Goal: Task Accomplishment & Management: Use online tool/utility

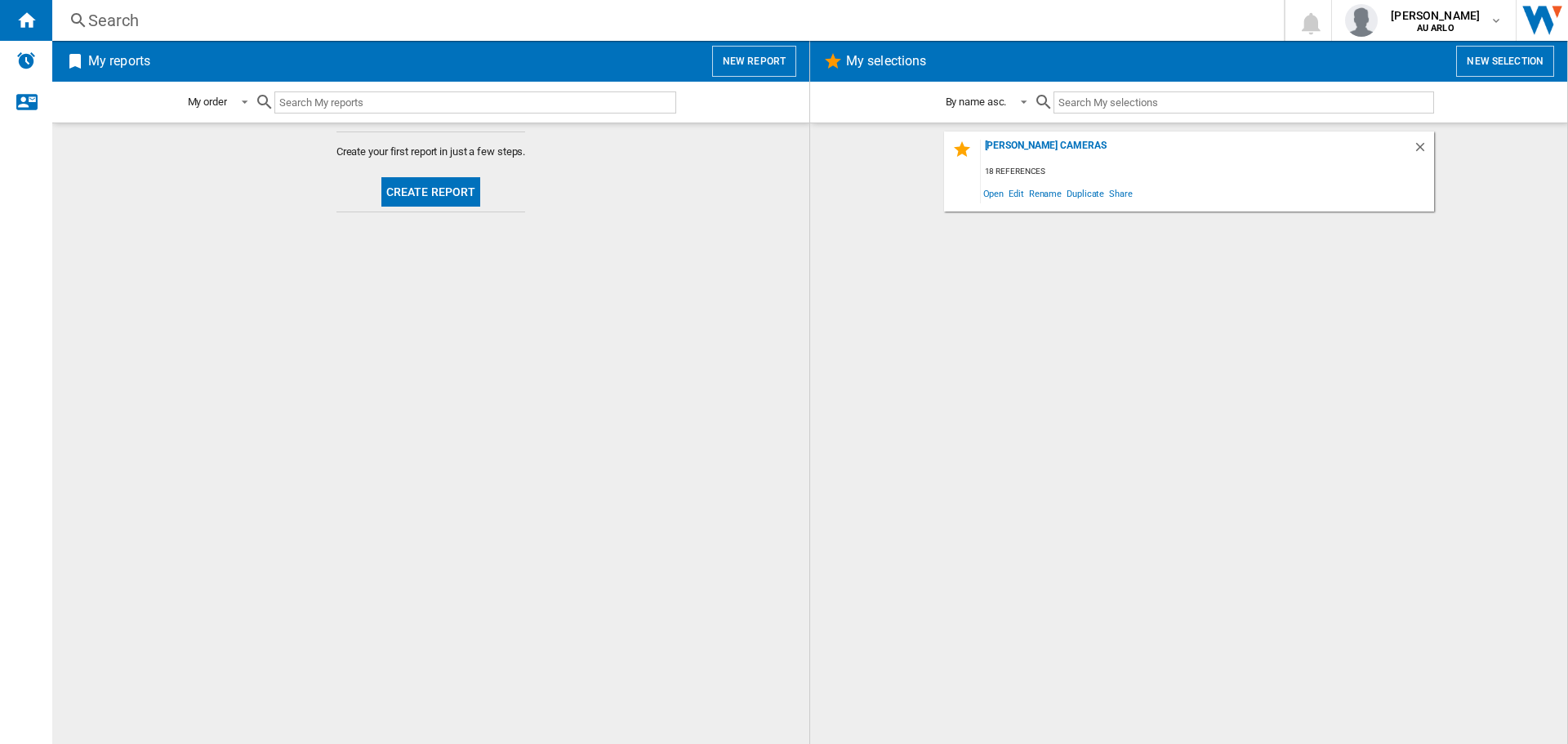
click at [720, 56] on button "New report" at bounding box center [754, 61] width 85 height 31
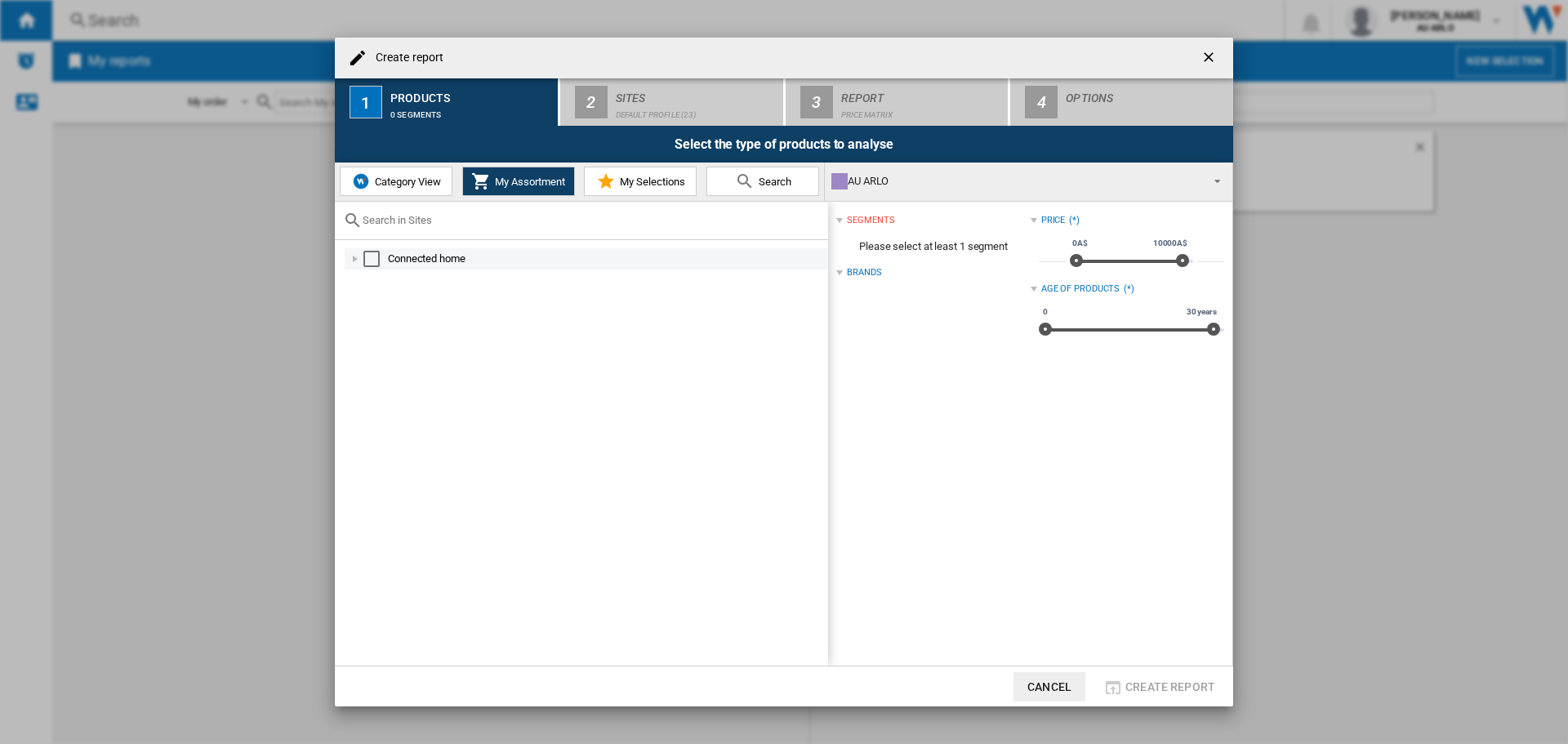
click at [406, 255] on div "Connected home" at bounding box center [607, 259] width 437 height 17
drag, startPoint x: 379, startPoint y: 259, endPoint x: 388, endPoint y: 259, distance: 9.0
click at [379, 259] on div "Select" at bounding box center [371, 259] width 17 height 17
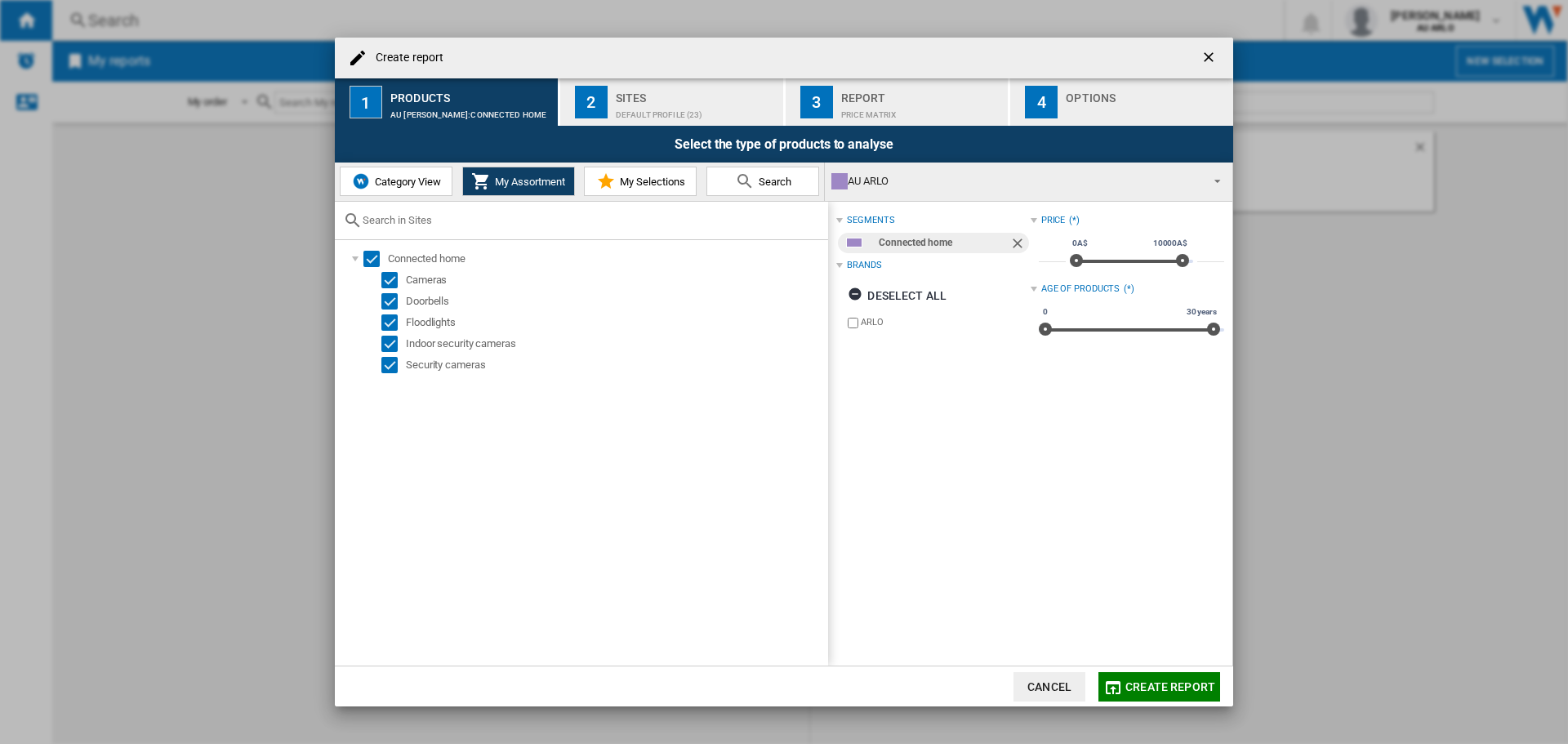
click at [1158, 690] on span "Create report" at bounding box center [1170, 687] width 89 height 13
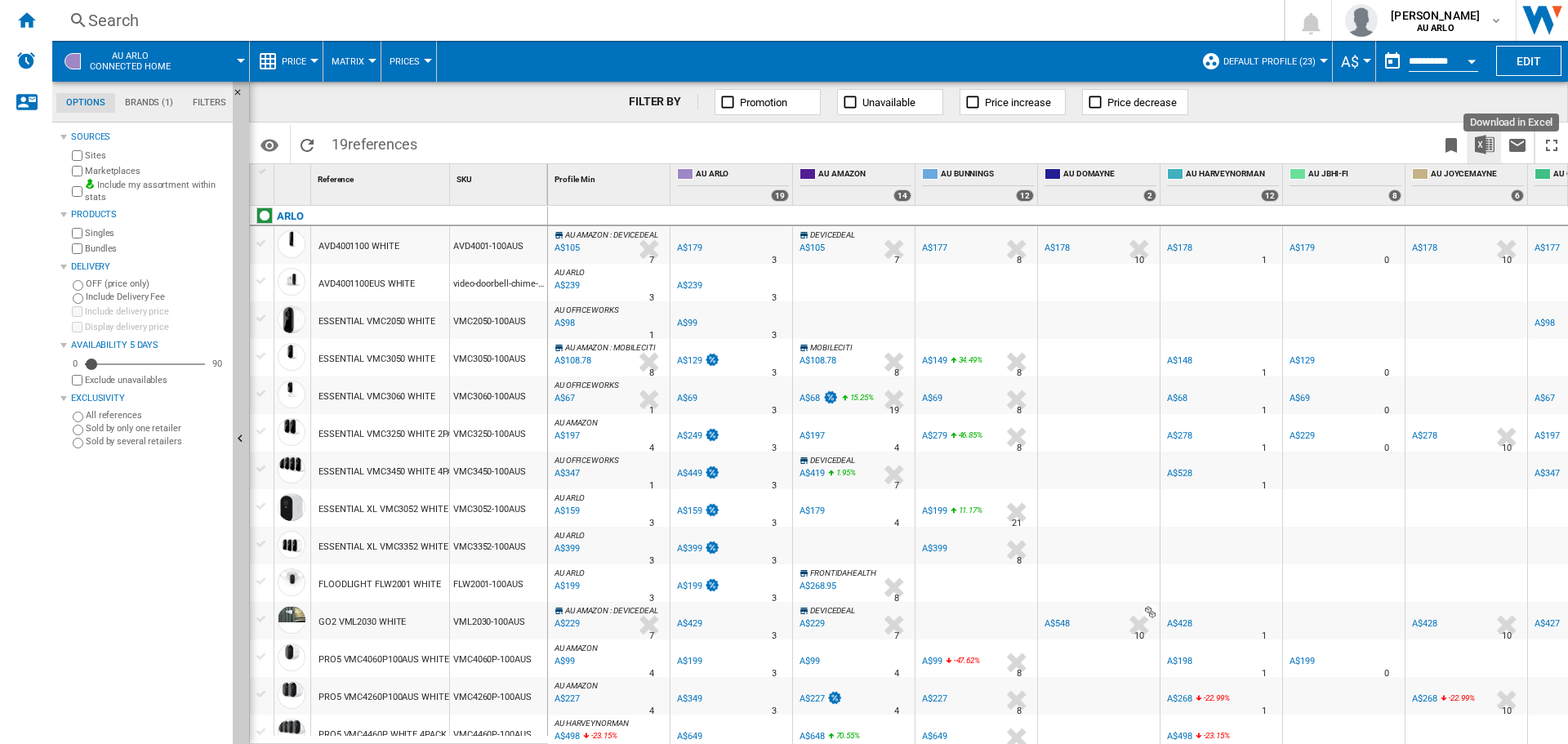
click at [1493, 141] on img "Download in Excel" at bounding box center [1484, 145] width 19 height 19
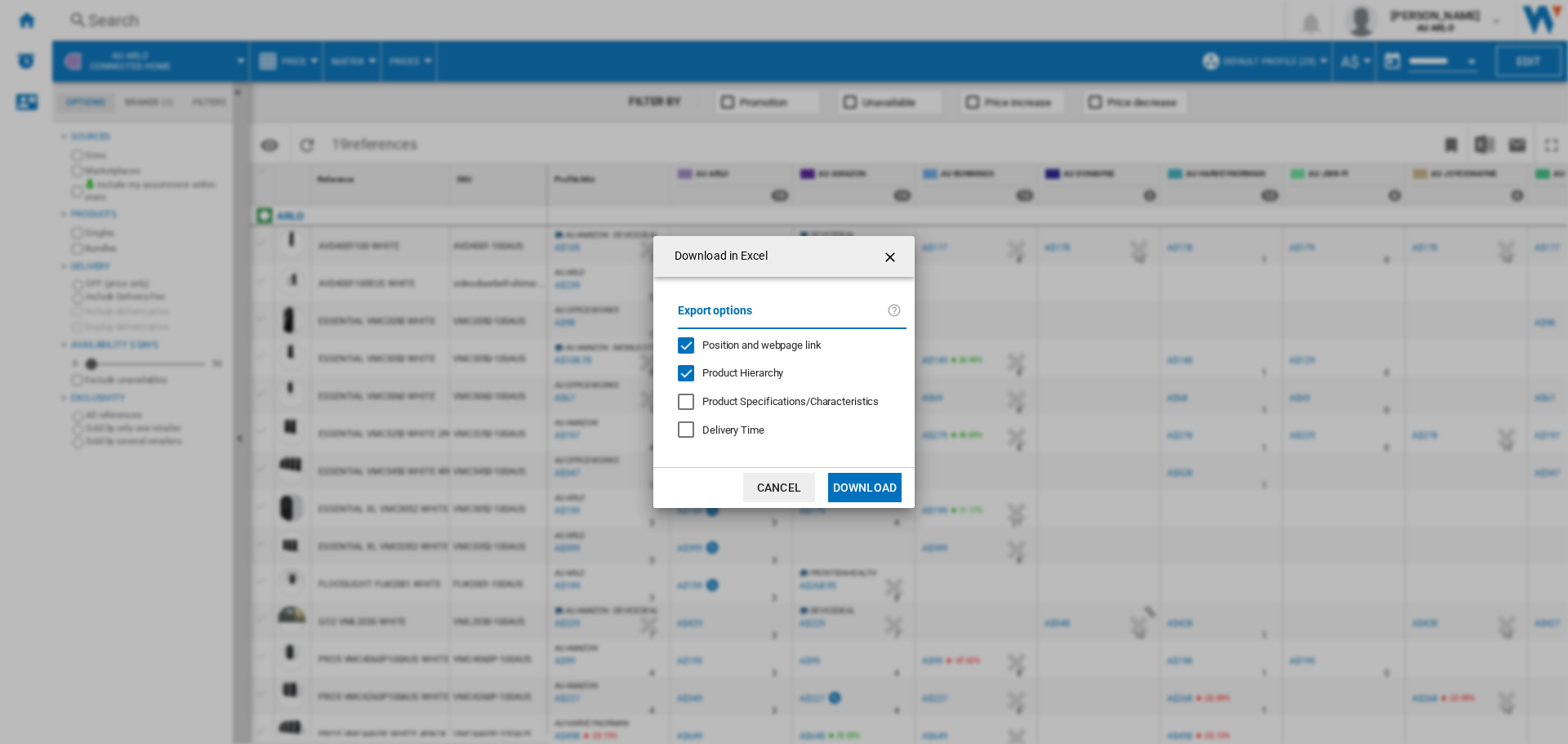
click at [859, 477] on button "Download" at bounding box center [865, 487] width 74 height 29
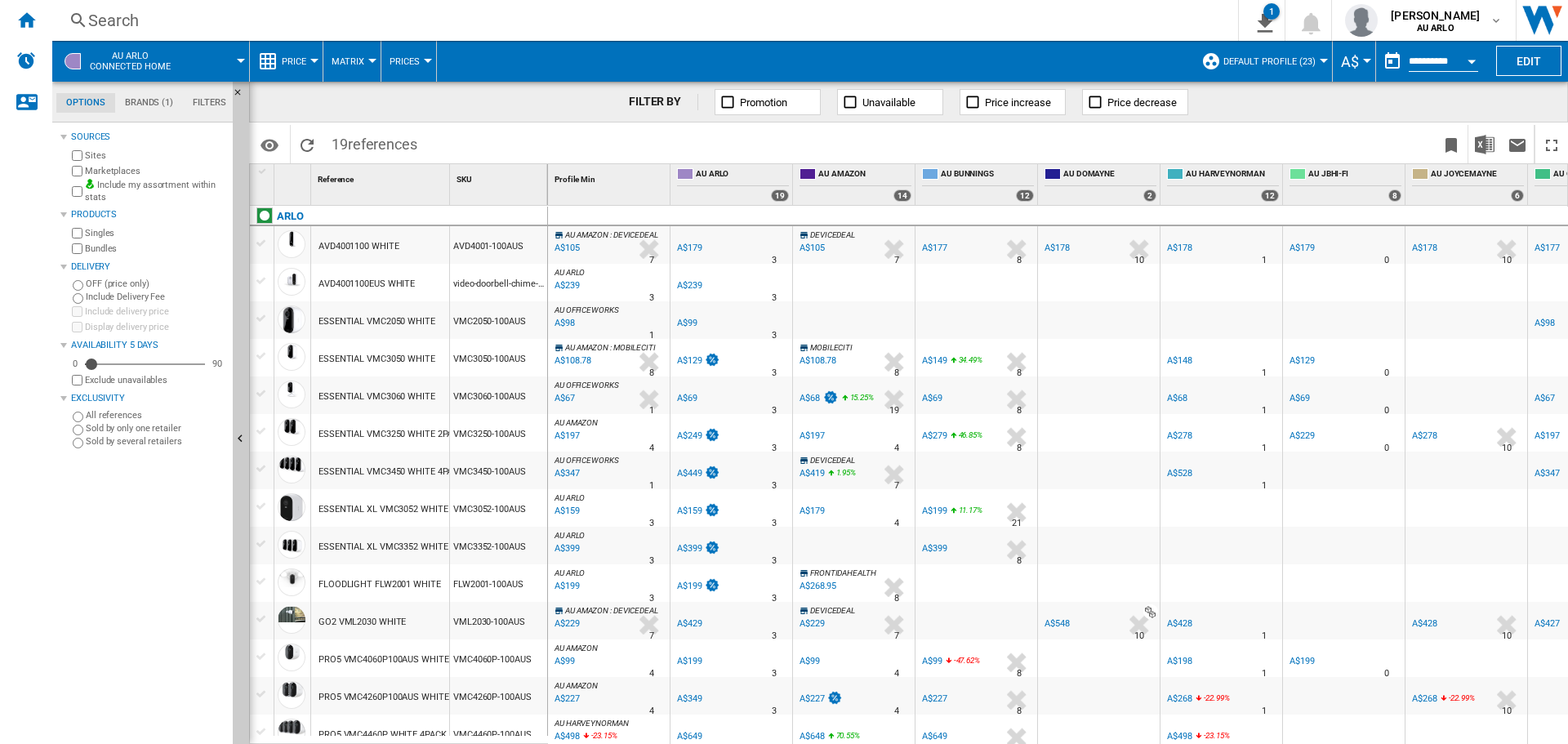
scroll to position [204, 0]
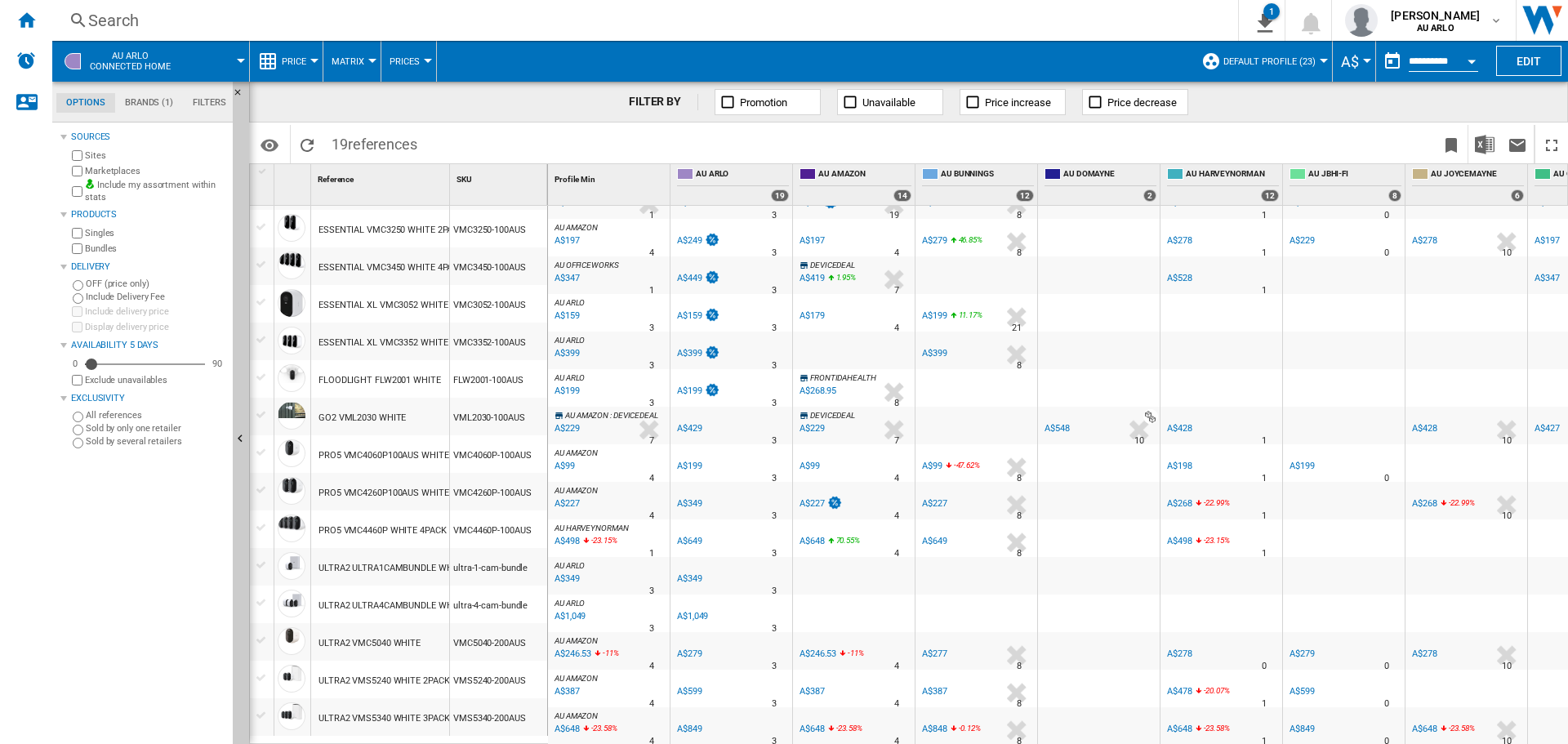
click at [560, 723] on div "A$648" at bounding box center [566, 729] width 28 height 17
drag, startPoint x: 598, startPoint y: 606, endPoint x: 493, endPoint y: 600, distance: 105.2
click at [493, 600] on div "1 Reference 1 SKU 1 [GEOGRAPHIC_DATA] AVD4001100 WHITE AVD4001-100AUS AVD400110…" at bounding box center [908, 454] width 1317 height 580
click at [816, 461] on div "A$99" at bounding box center [809, 466] width 20 height 11
click at [1440, 53] on div "**********" at bounding box center [1443, 62] width 69 height 18
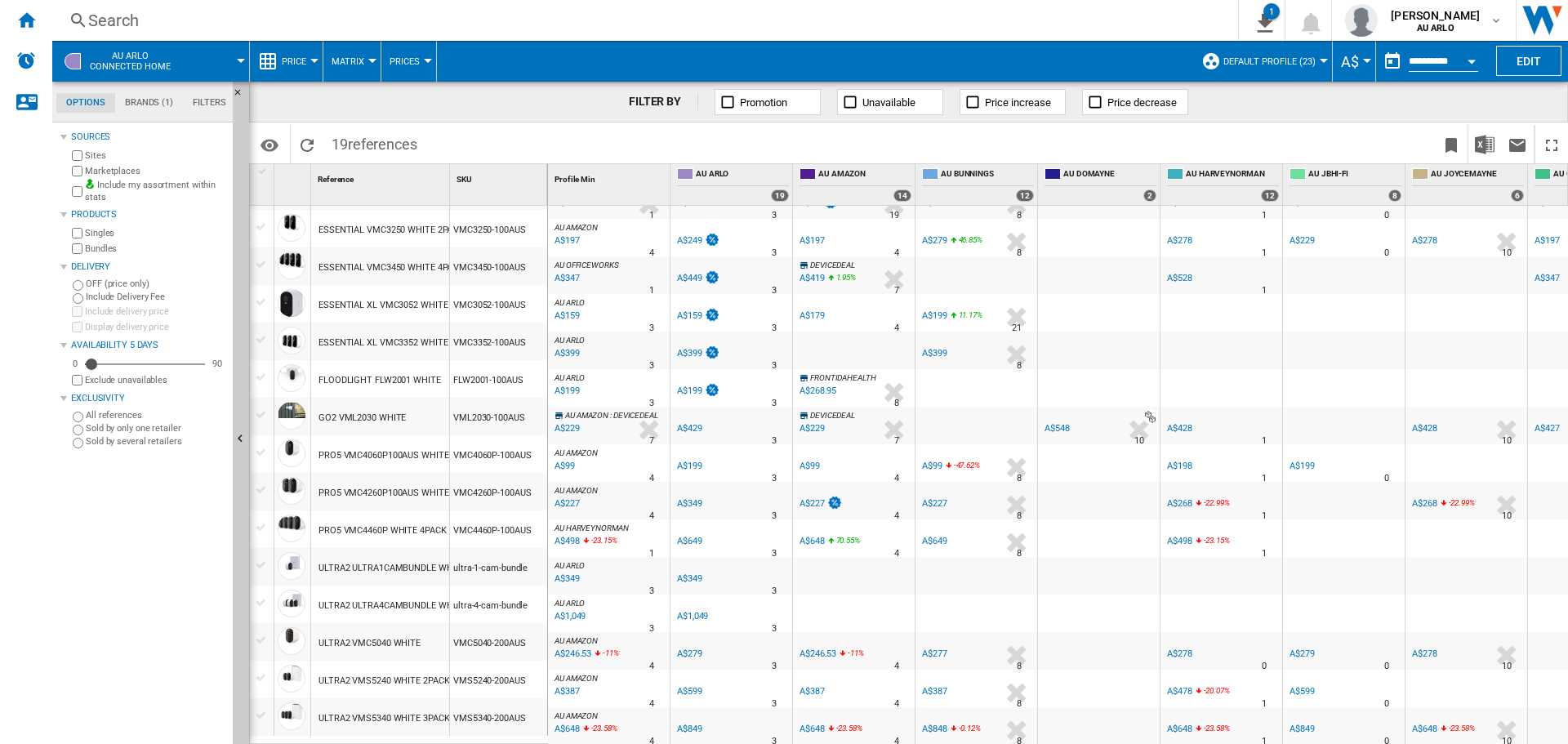
click at [1469, 58] on button "Open calendar" at bounding box center [1472, 58] width 29 height 29
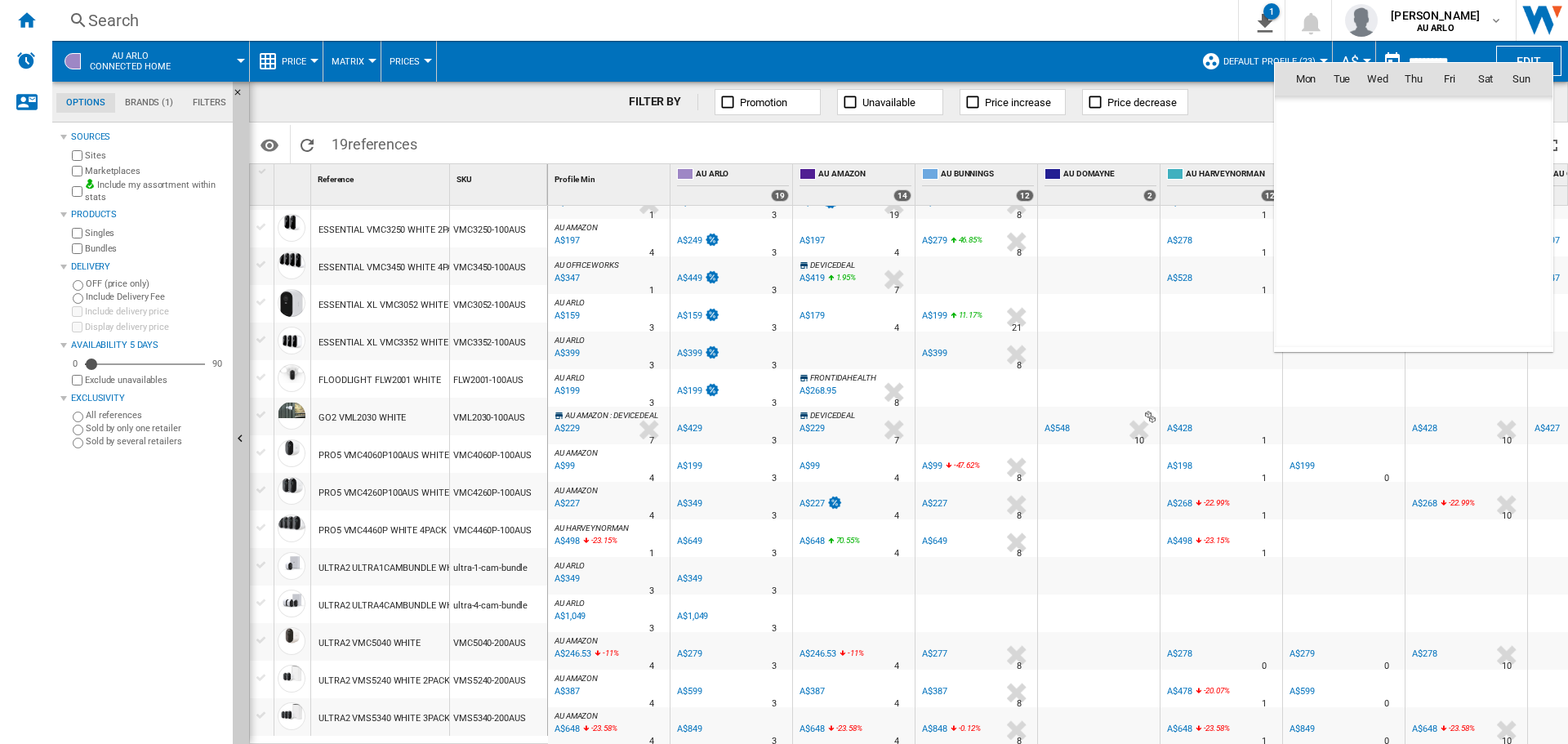
scroll to position [7794, 0]
click at [1341, 222] on span "16" at bounding box center [1342, 223] width 33 height 33
type input "**********"
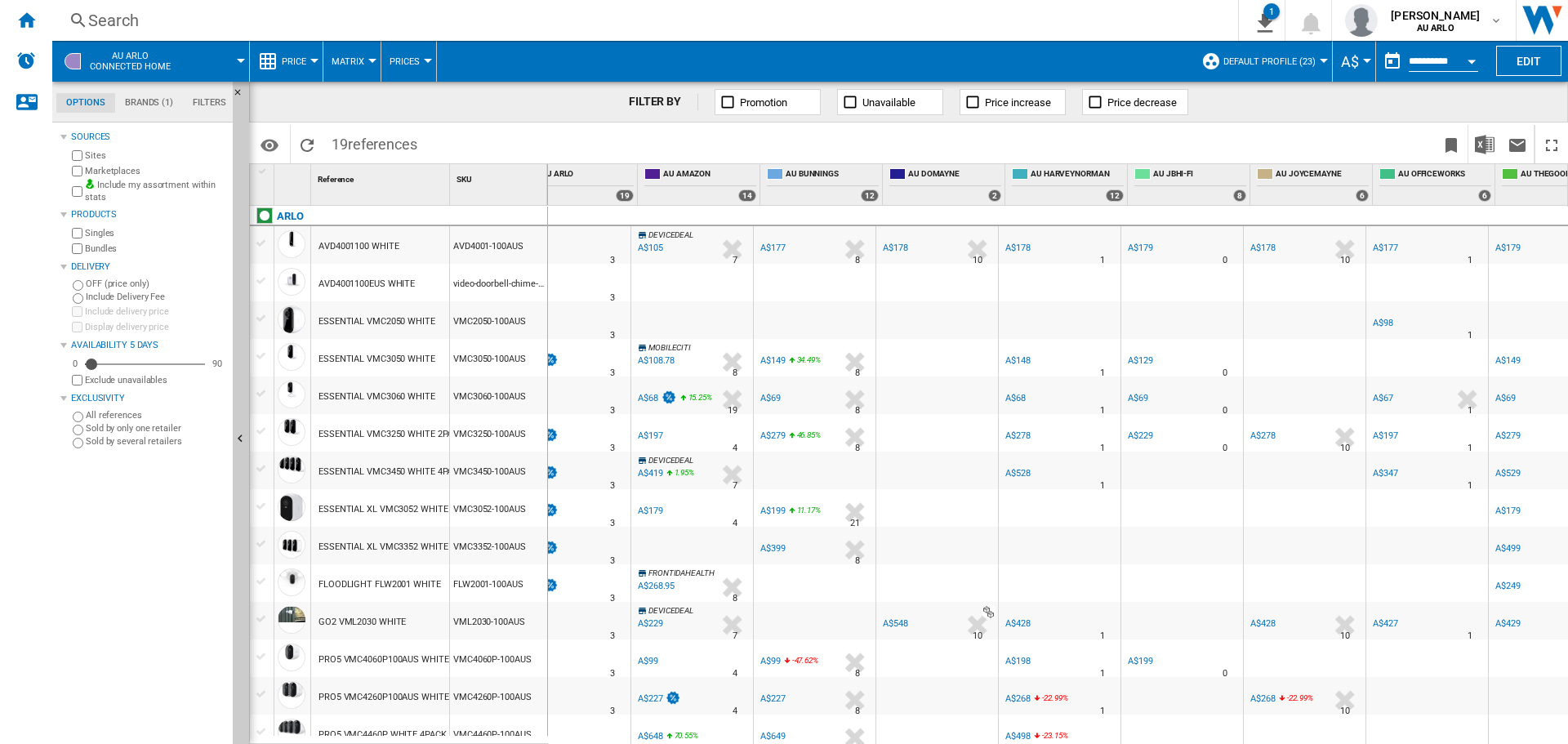
scroll to position [0, 161]
